Goal: Find specific page/section: Find specific page/section

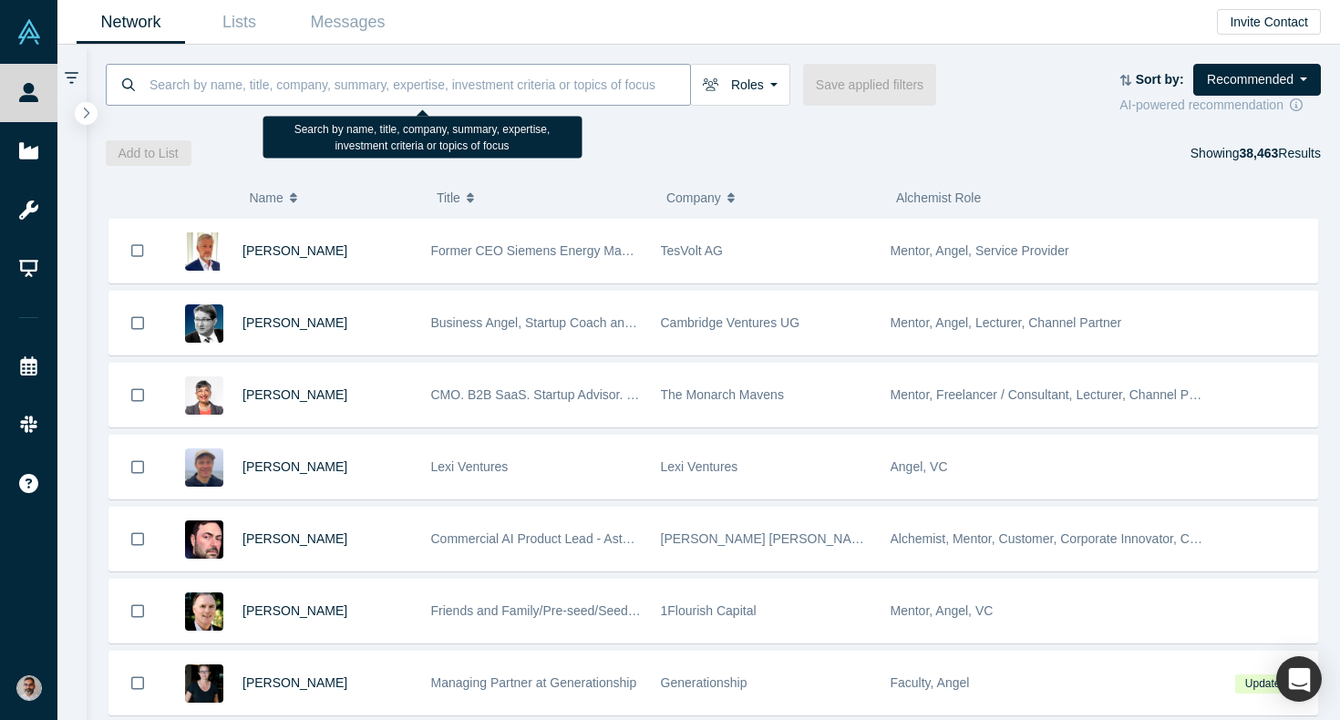
click at [218, 96] on input at bounding box center [419, 84] width 542 height 43
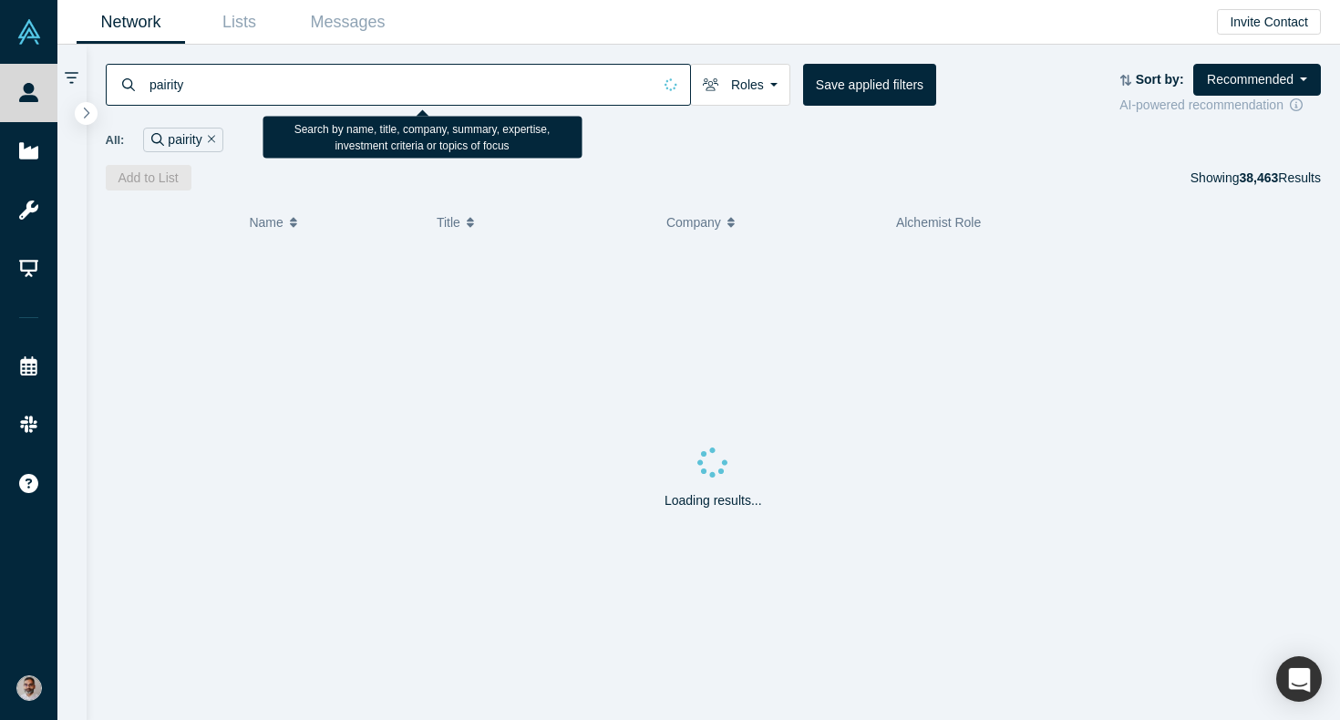
type input "pairity"
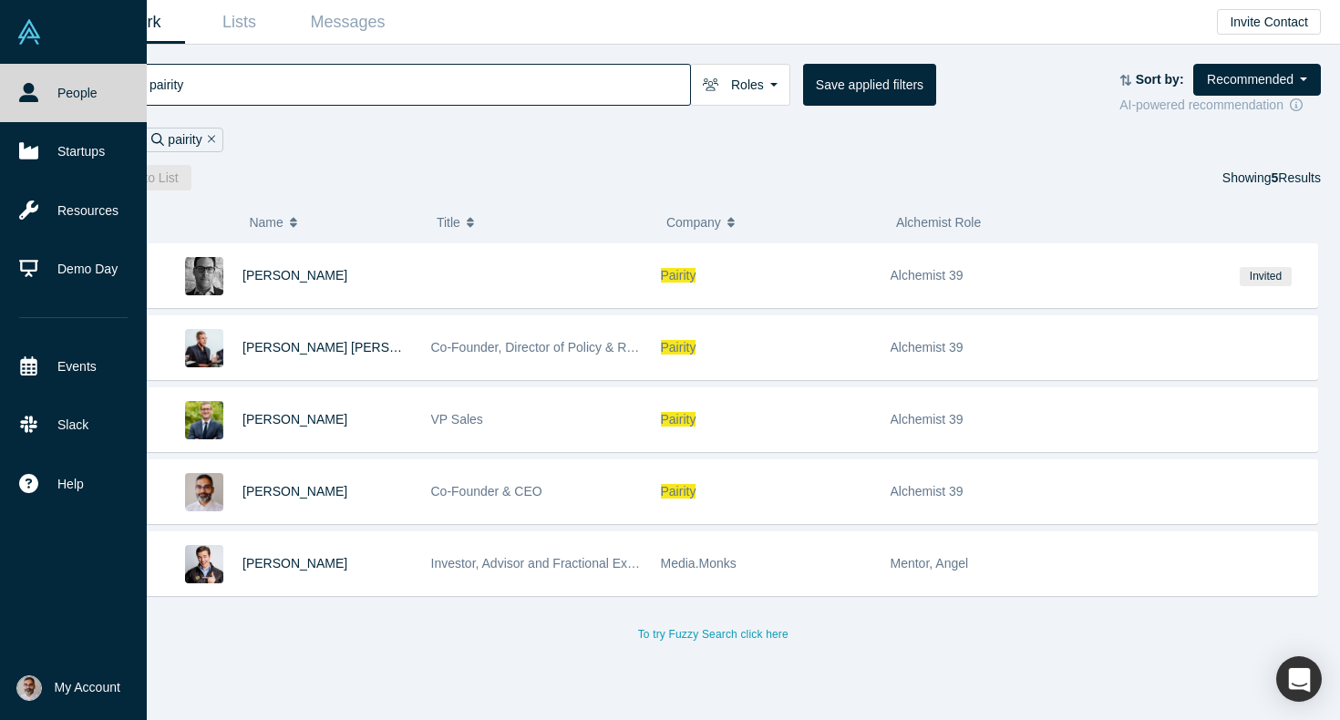
click at [90, 694] on span "My Account" at bounding box center [88, 687] width 66 height 19
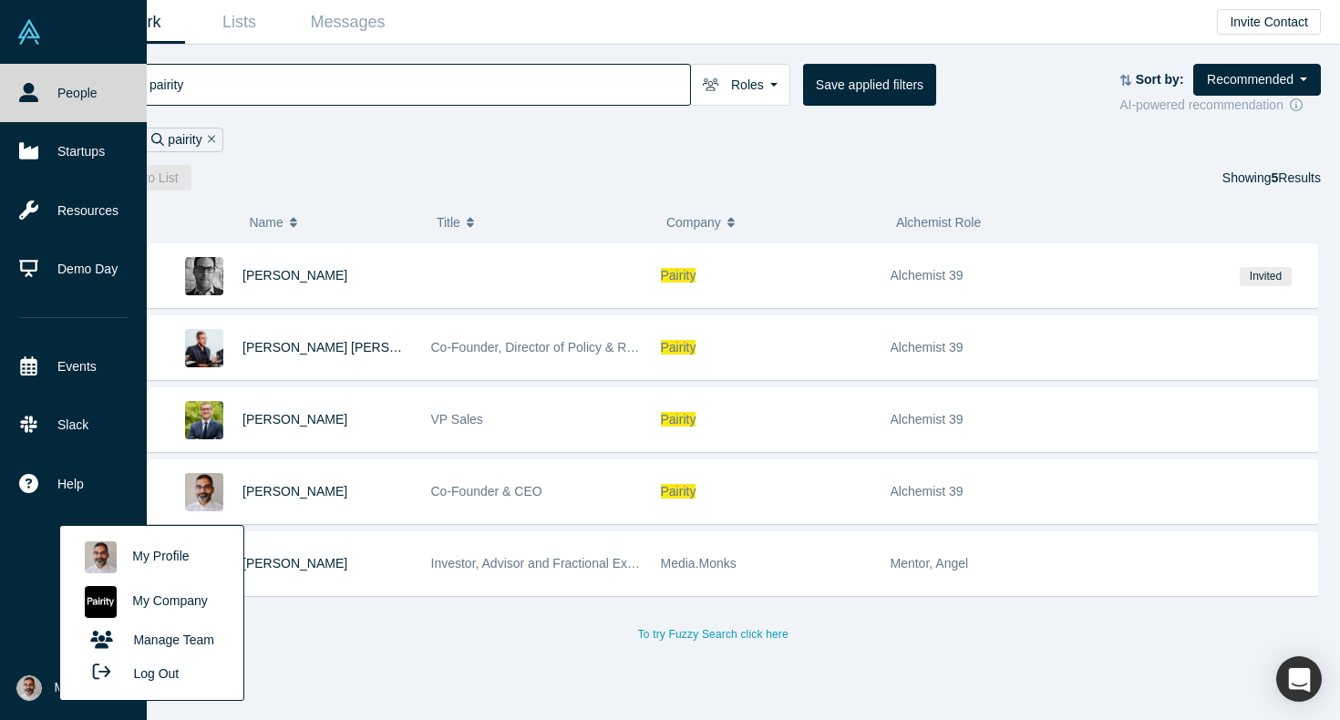
click at [163, 602] on link "My Company" at bounding box center [151, 602] width 151 height 45
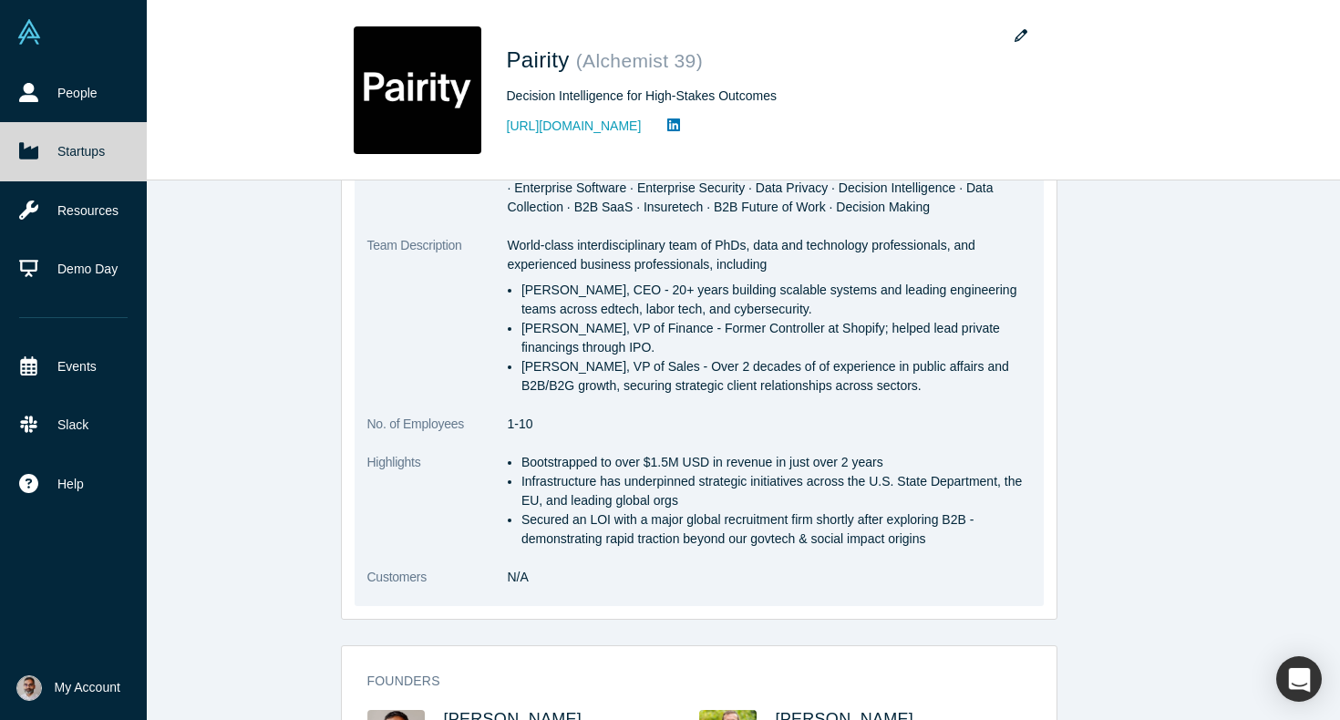
scroll to position [519, 0]
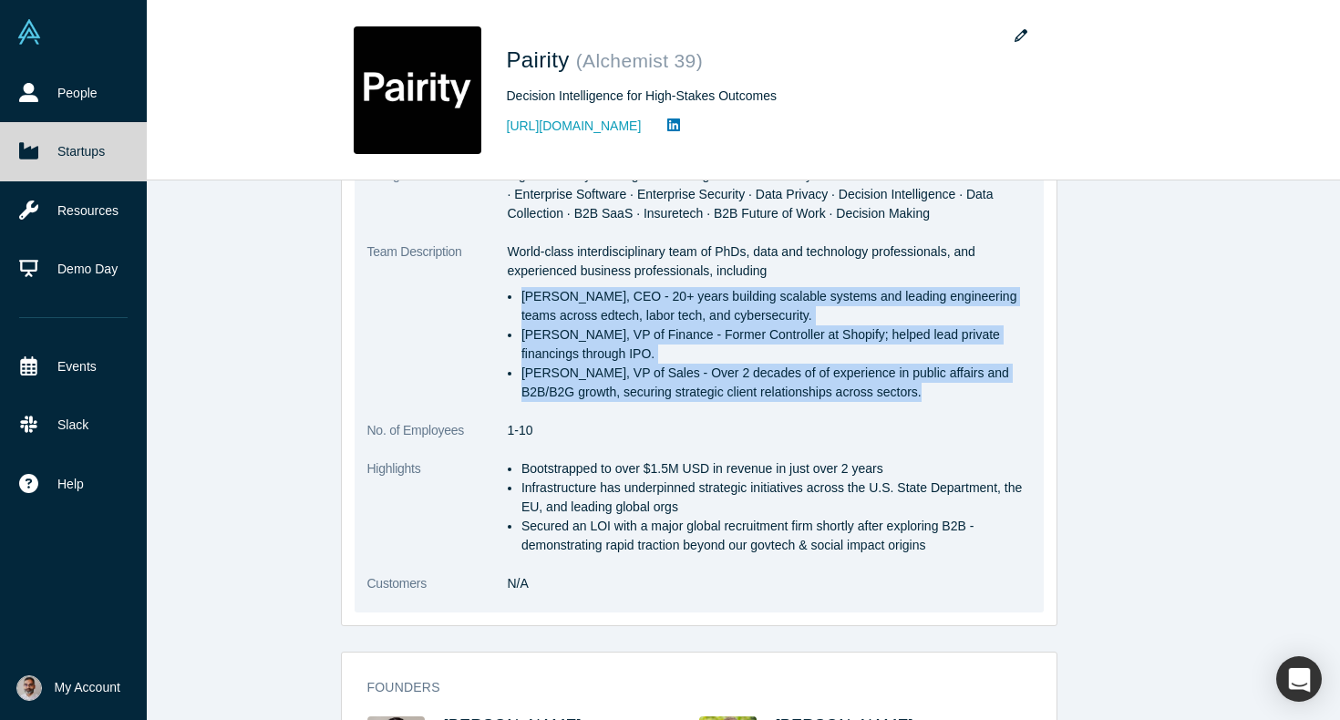
drag, startPoint x: 940, startPoint y: 384, endPoint x: 522, endPoint y: 293, distance: 428.3
click at [522, 293] on ul "[PERSON_NAME], CEO - 20+ years building scalable systems and leading engineerin…" at bounding box center [769, 344] width 523 height 115
copy ul "[PERSON_NAME], CEO - 20+ years building scalable systems and leading engineerin…"
